Goal: Find specific page/section: Find specific page/section

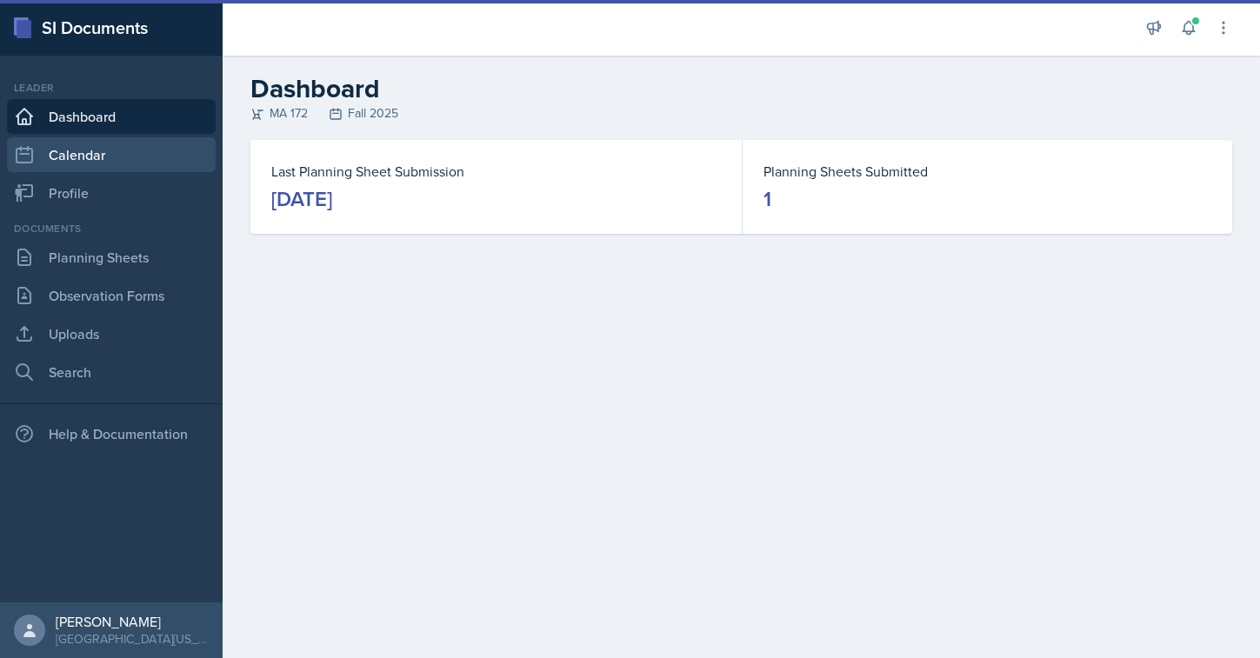
click at [100, 143] on link "Calendar" at bounding box center [111, 154] width 209 height 35
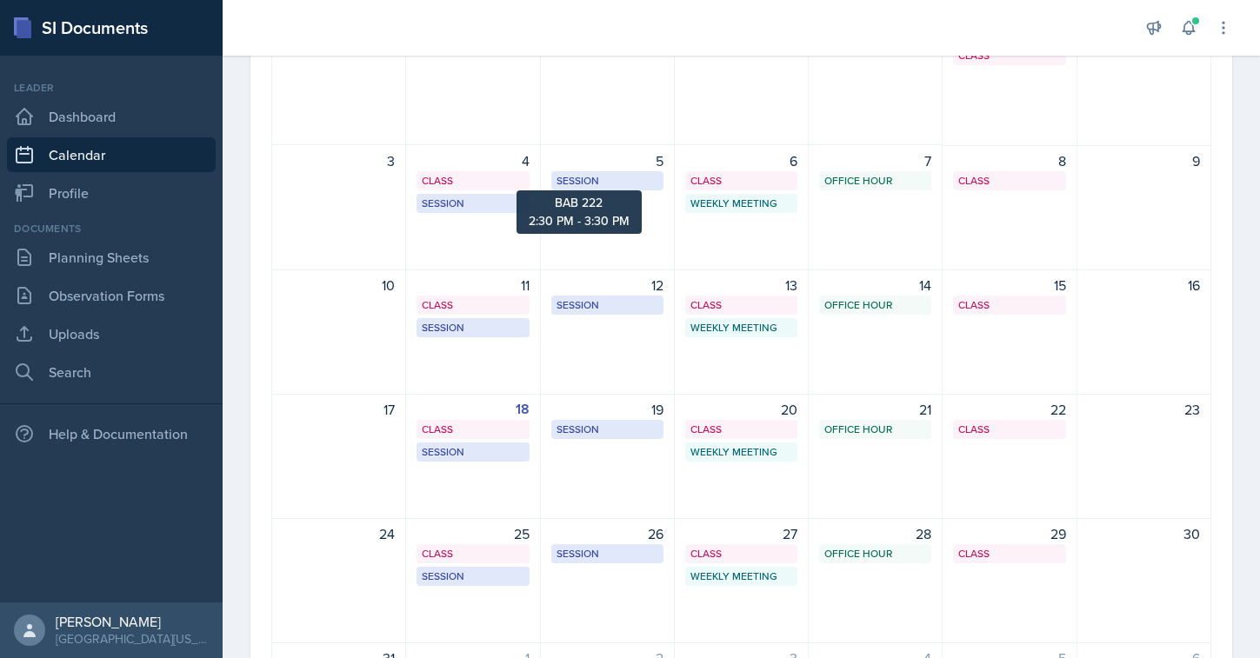
scroll to position [204, 0]
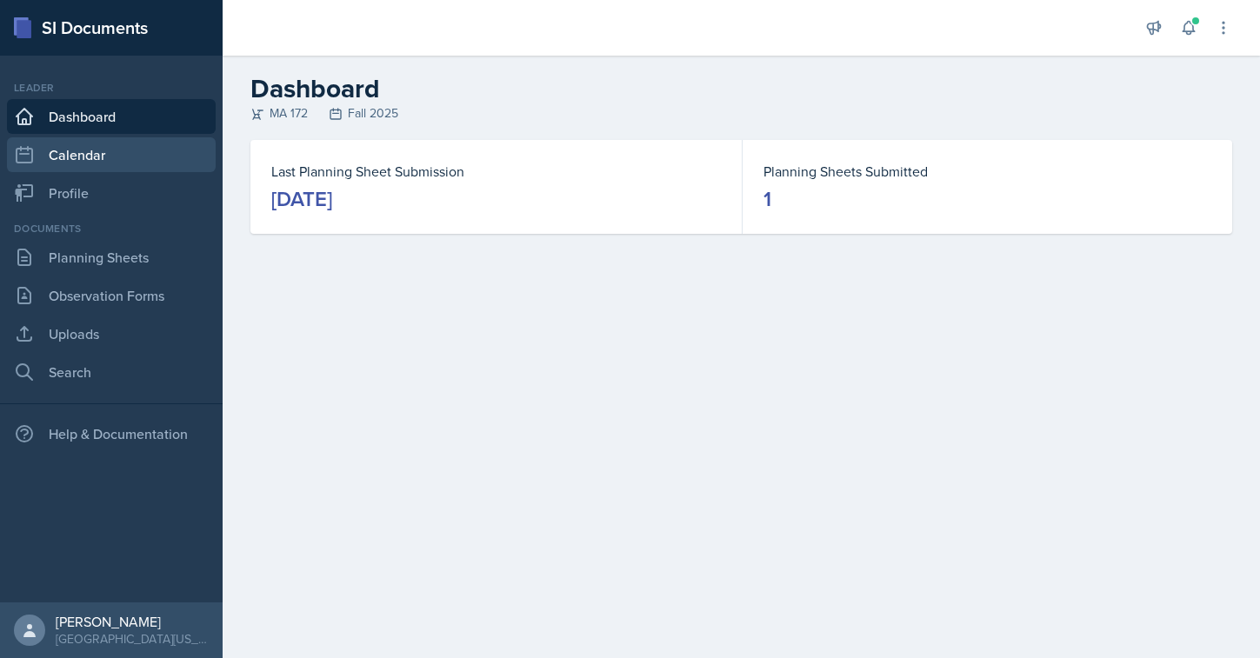
click at [85, 148] on link "Calendar" at bounding box center [111, 154] width 209 height 35
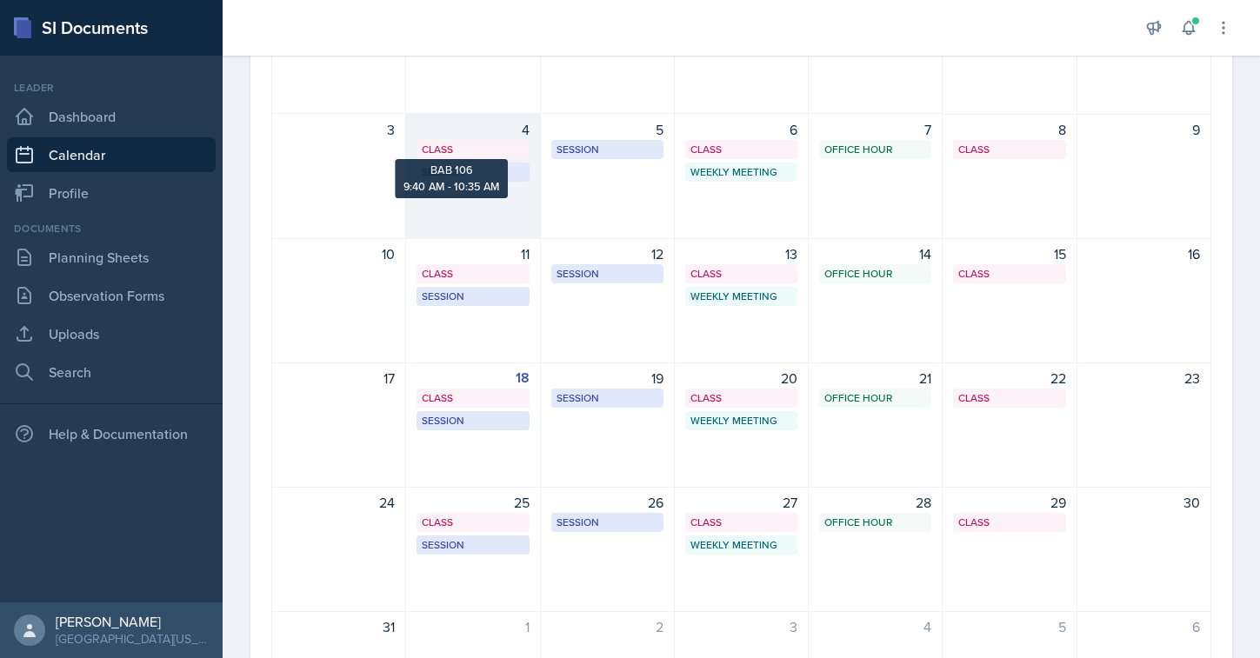
scroll to position [280, 0]
